Goal: Communication & Community: Ask a question

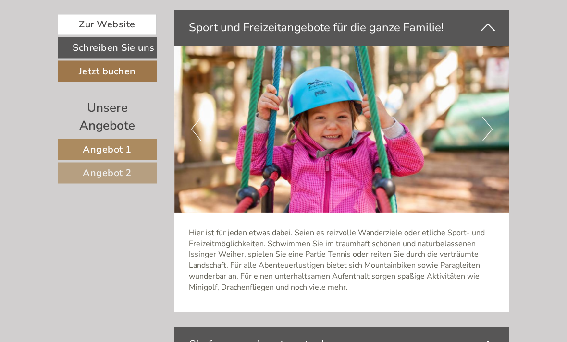
scroll to position [2114, 0]
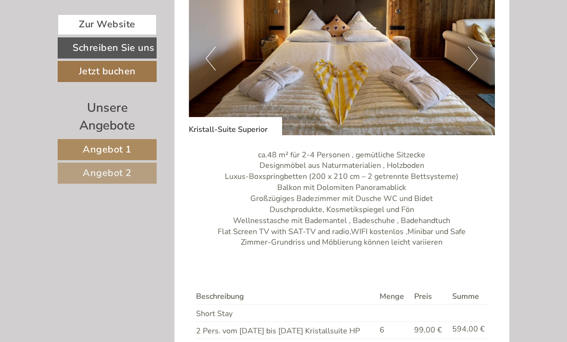
scroll to position [604, 0]
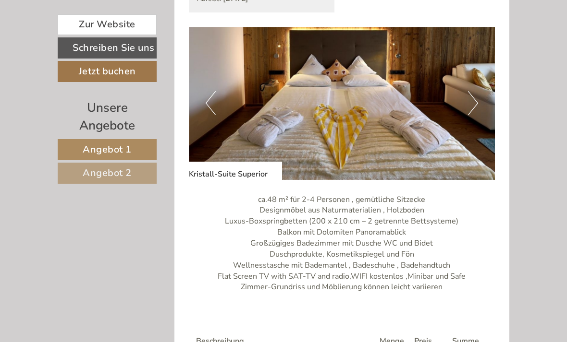
click at [116, 51] on link "Schreiben Sie uns" at bounding box center [107, 47] width 99 height 21
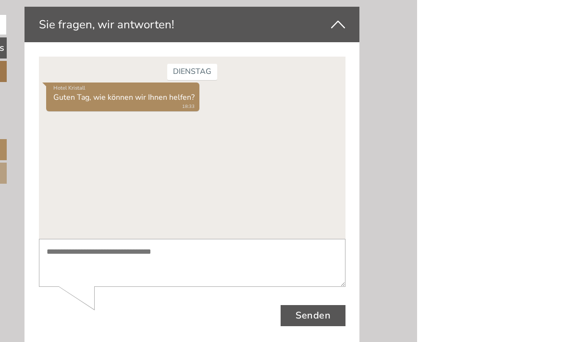
scroll to position [2610, 0]
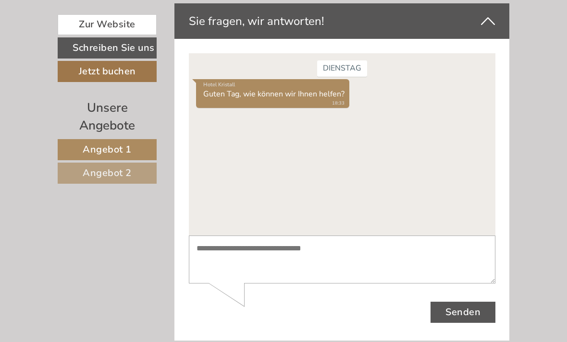
click at [263, 252] on textarea at bounding box center [341, 260] width 306 height 48
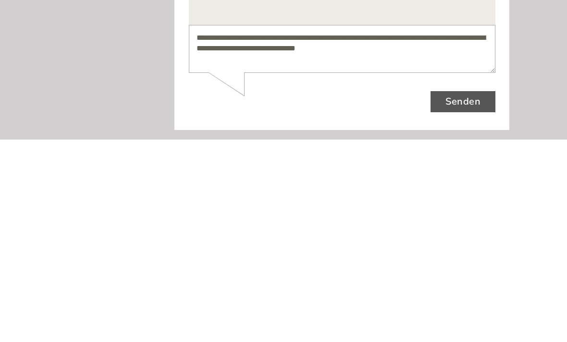
click at [409, 61] on textarea "**********" at bounding box center [341, 49] width 306 height 48
click at [406, 55] on textarea "**********" at bounding box center [341, 49] width 306 height 48
click at [396, 49] on textarea "**********" at bounding box center [341, 49] width 306 height 48
type textarea "**********"
click at [467, 103] on button "Senden" at bounding box center [462, 102] width 65 height 21
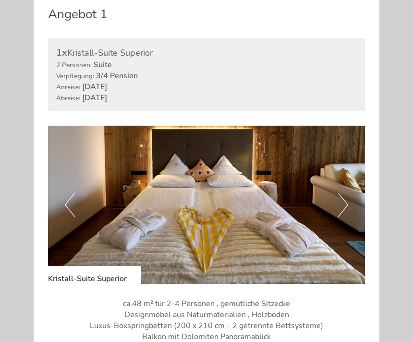
scroll to position [567, 0]
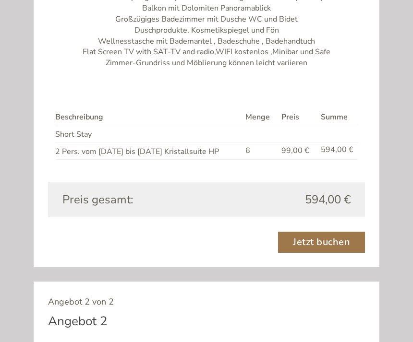
scroll to position [840, 0]
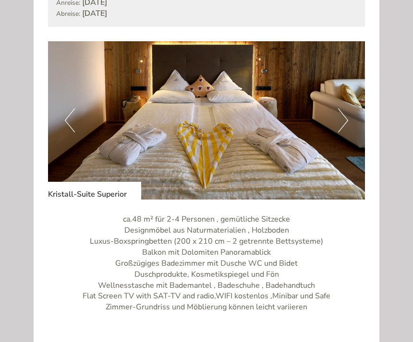
click at [340, 123] on button "Next" at bounding box center [343, 121] width 10 height 24
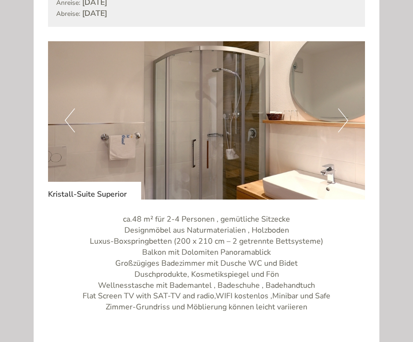
click at [342, 124] on button "Next" at bounding box center [343, 121] width 10 height 24
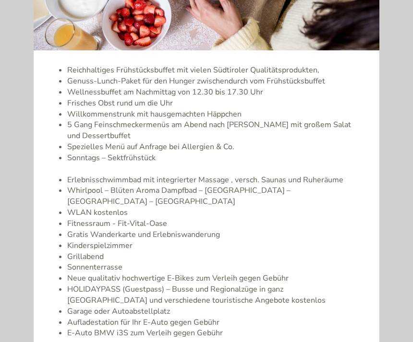
scroll to position [1934, 0]
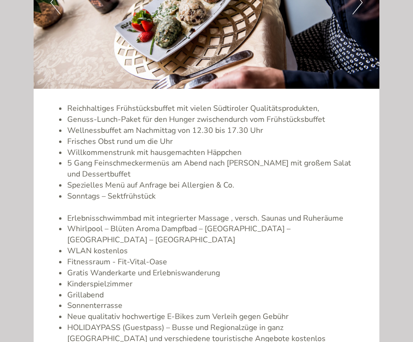
scroll to position [1906, 0]
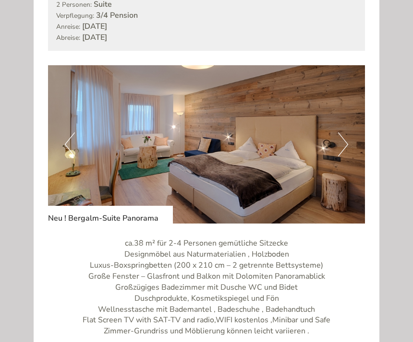
scroll to position [590, 0]
click at [341, 144] on button "Next" at bounding box center [343, 145] width 10 height 24
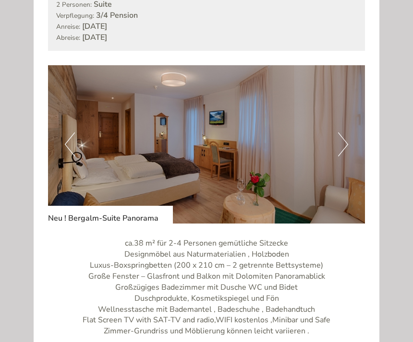
scroll to position [0, 0]
click at [340, 152] on button "Next" at bounding box center [343, 145] width 10 height 24
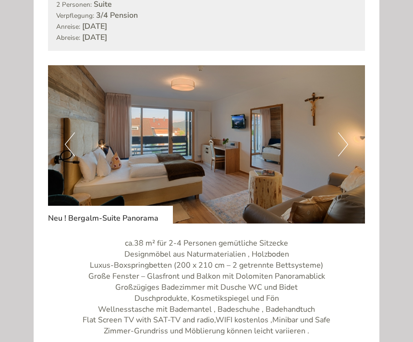
click at [342, 147] on button "Next" at bounding box center [343, 145] width 10 height 24
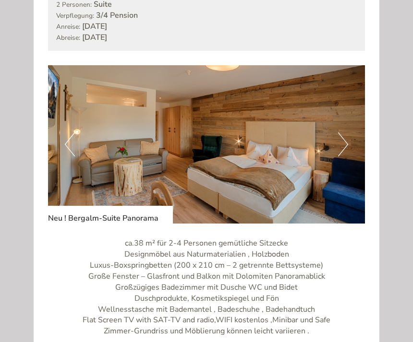
click at [347, 148] on button "Next" at bounding box center [343, 145] width 10 height 24
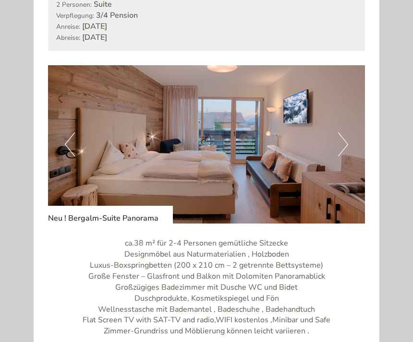
click at [343, 152] on img at bounding box center [206, 144] width 317 height 158
click at [346, 144] on button "Next" at bounding box center [343, 145] width 10 height 24
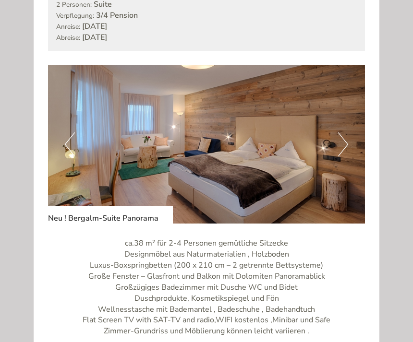
click at [340, 144] on button "Next" at bounding box center [343, 145] width 10 height 24
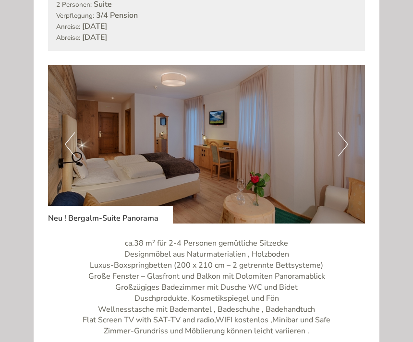
click at [341, 144] on button "Next" at bounding box center [343, 145] width 10 height 24
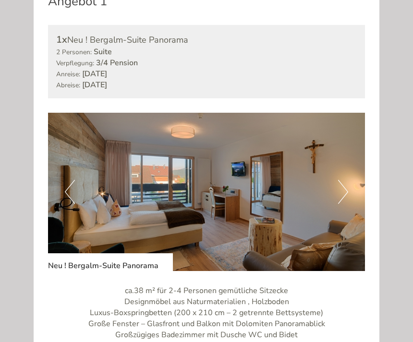
scroll to position [543, 0]
click at [345, 191] on button "Next" at bounding box center [343, 192] width 10 height 24
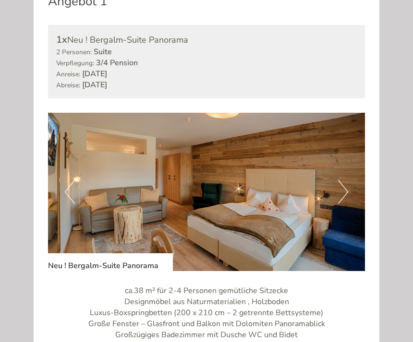
click at [347, 191] on button "Next" at bounding box center [343, 192] width 10 height 24
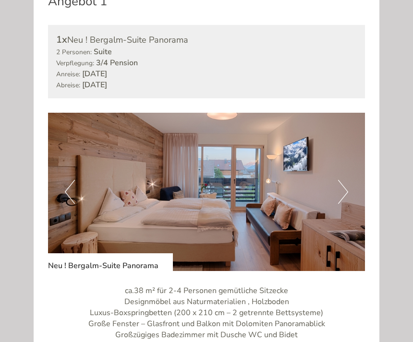
click at [346, 187] on button "Next" at bounding box center [343, 192] width 10 height 24
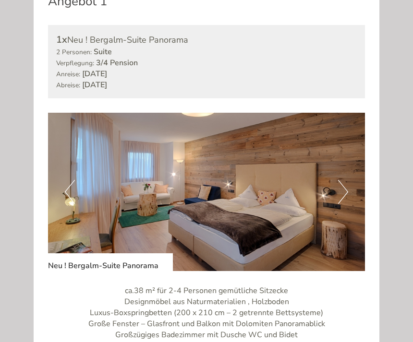
click at [340, 185] on button "Next" at bounding box center [343, 192] width 10 height 24
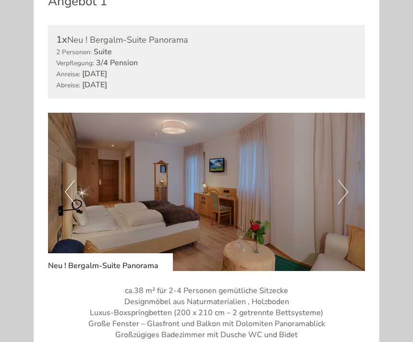
click at [343, 191] on button "Next" at bounding box center [343, 192] width 10 height 24
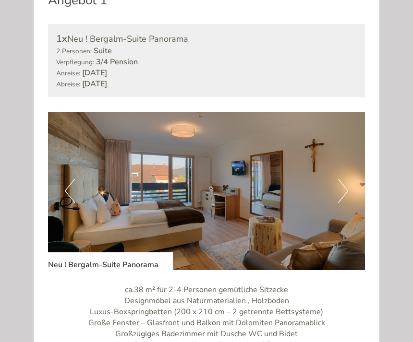
scroll to position [544, 0]
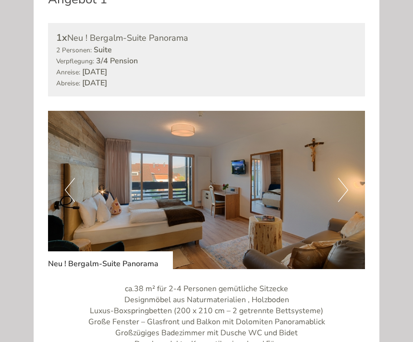
click at [344, 183] on button "Next" at bounding box center [343, 190] width 10 height 24
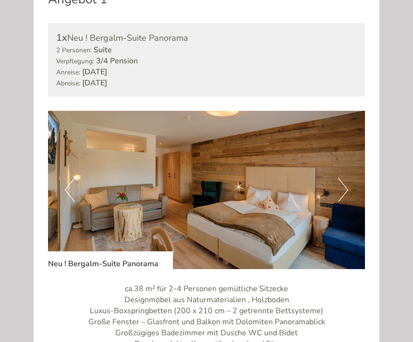
click at [342, 188] on button "Next" at bounding box center [343, 190] width 10 height 24
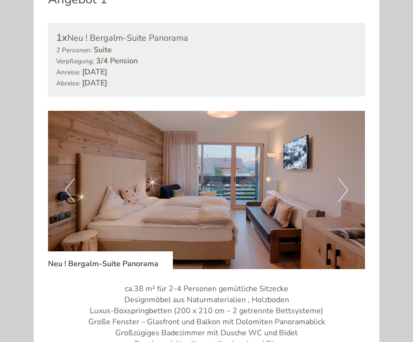
click at [342, 192] on button "Next" at bounding box center [343, 190] width 10 height 24
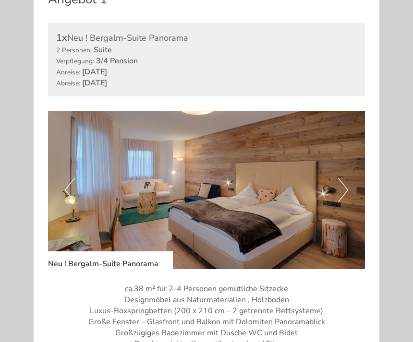
click at [344, 192] on button "Next" at bounding box center [343, 190] width 10 height 24
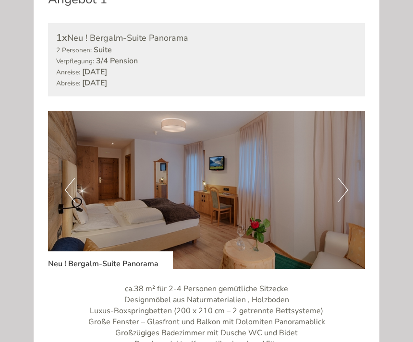
click at [344, 193] on button "Next" at bounding box center [343, 190] width 10 height 24
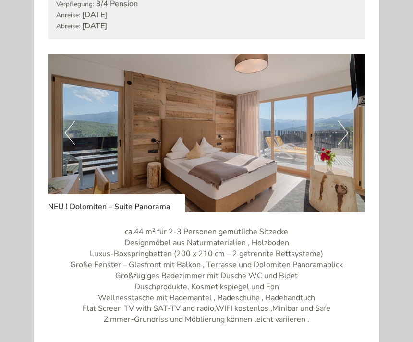
scroll to position [1248, 0]
click at [347, 121] on button "Next" at bounding box center [343, 133] width 10 height 24
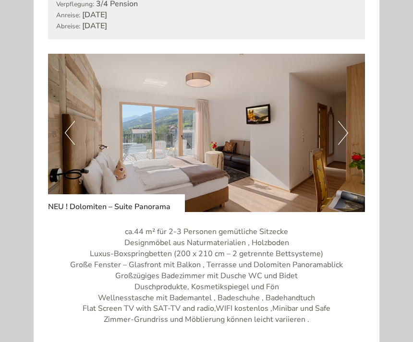
click at [345, 121] on button "Next" at bounding box center [343, 133] width 10 height 24
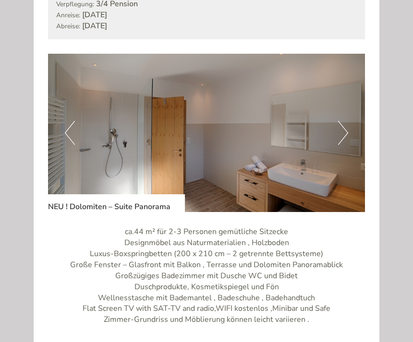
click at [347, 121] on button "Next" at bounding box center [343, 133] width 10 height 24
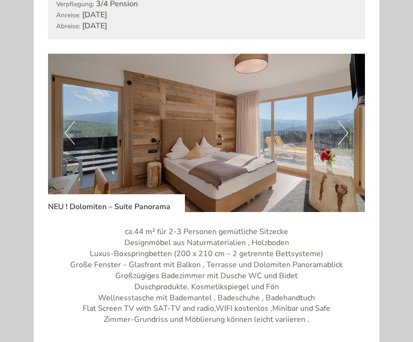
click at [348, 121] on button "Next" at bounding box center [343, 133] width 10 height 24
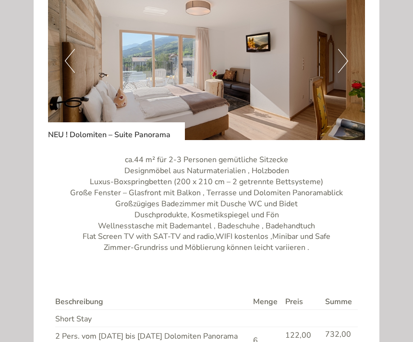
scroll to position [1327, 0]
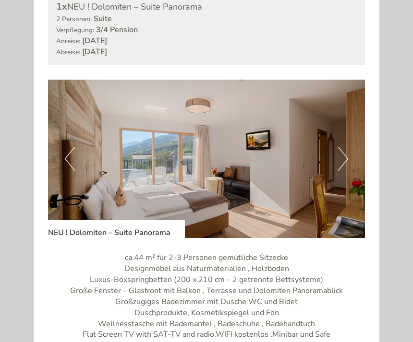
click at [341, 147] on button "Next" at bounding box center [343, 159] width 10 height 24
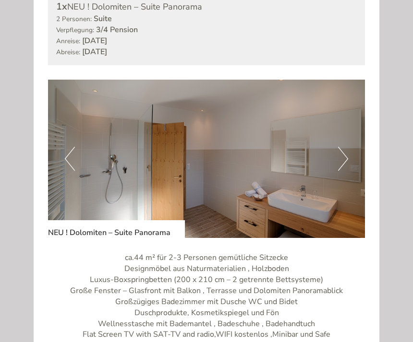
click at [343, 147] on button "Next" at bounding box center [343, 159] width 10 height 24
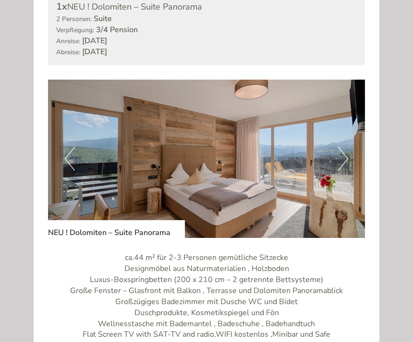
click at [343, 147] on button "Next" at bounding box center [343, 159] width 10 height 24
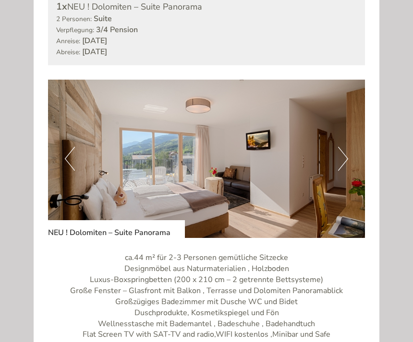
click at [347, 149] on img at bounding box center [206, 159] width 317 height 158
click at [343, 147] on button "Next" at bounding box center [343, 159] width 10 height 24
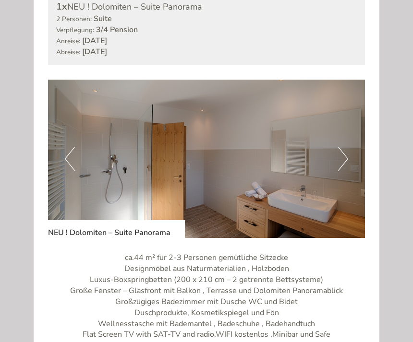
click at [342, 147] on button "Next" at bounding box center [343, 159] width 10 height 24
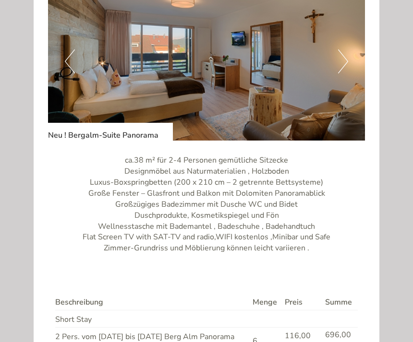
scroll to position [650, 0]
